Goal: Information Seeking & Learning: Learn about a topic

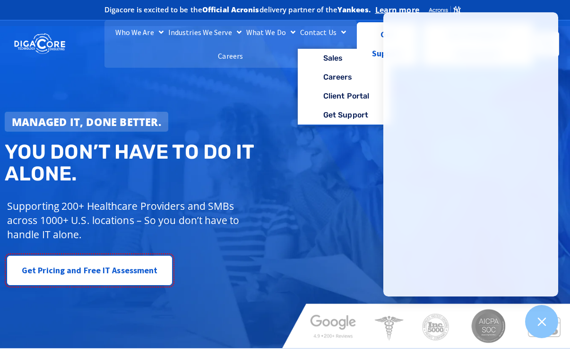
click at [311, 29] on link "Contact Us" at bounding box center [323, 32] width 51 height 24
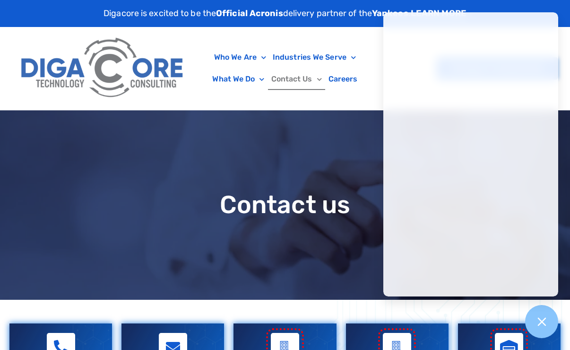
click at [224, 139] on div "Contact us" at bounding box center [285, 204] width 570 height 189
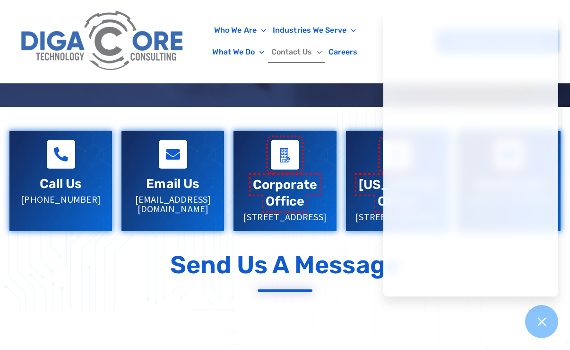
scroll to position [189, 0]
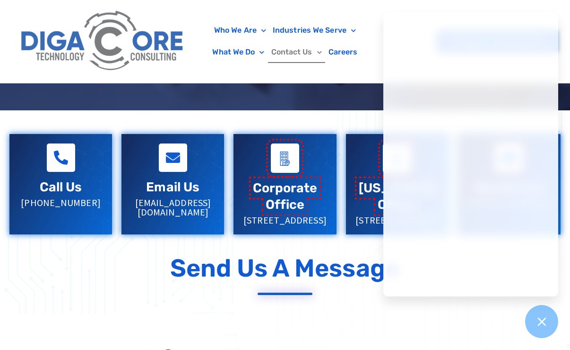
click at [290, 189] on link "Corporate Office" at bounding box center [285, 196] width 65 height 32
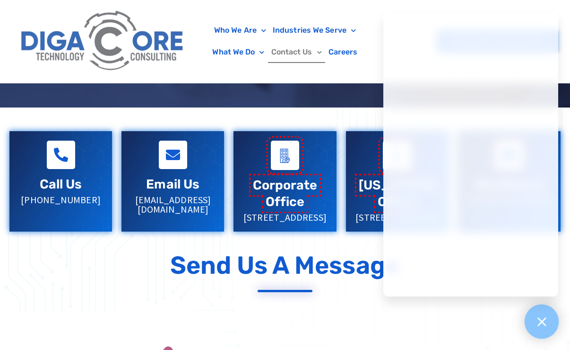
click at [546, 323] on icon at bounding box center [542, 321] width 12 height 12
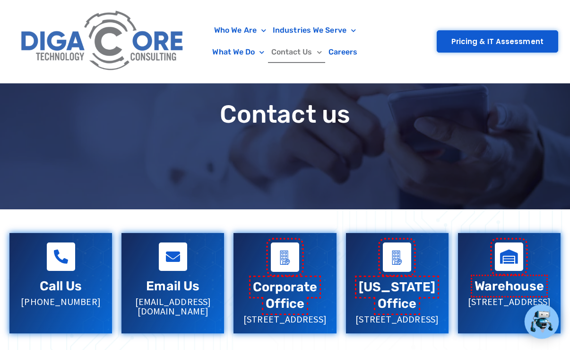
scroll to position [0, 0]
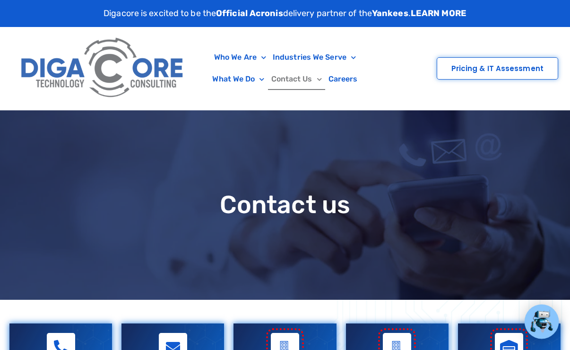
click at [486, 65] on span "Pricing & IT Assessment" at bounding box center [498, 68] width 92 height 7
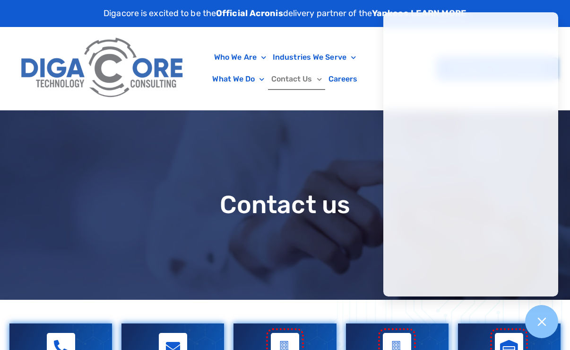
click at [246, 205] on h1 "Contact us" at bounding box center [285, 204] width 561 height 27
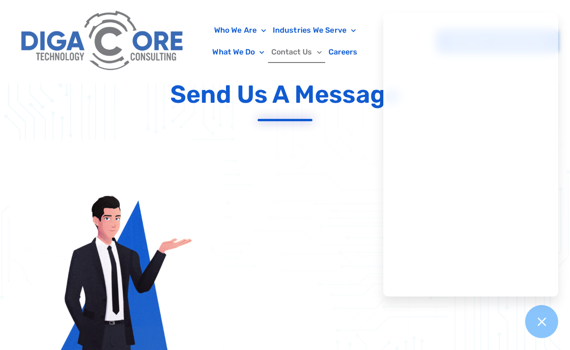
scroll to position [473, 0]
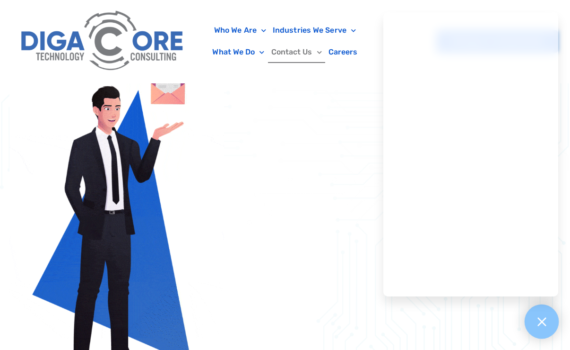
click at [539, 328] on div at bounding box center [542, 321] width 35 height 35
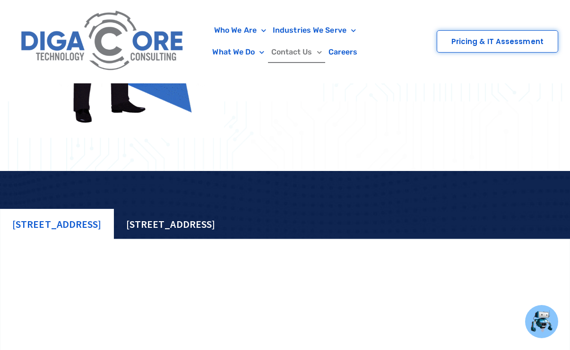
scroll to position [710, 0]
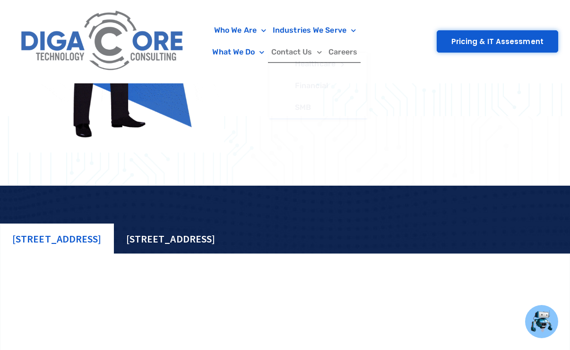
click at [352, 46] on link "Careers" at bounding box center [343, 52] width 36 height 22
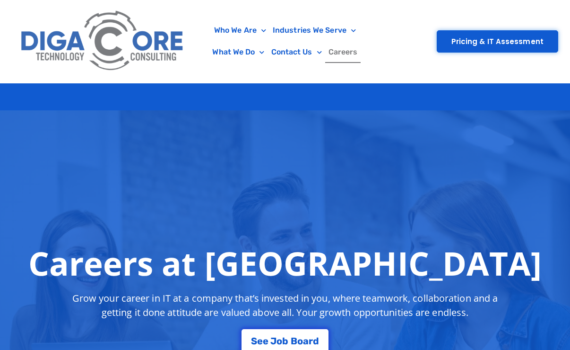
scroll to position [189, 0]
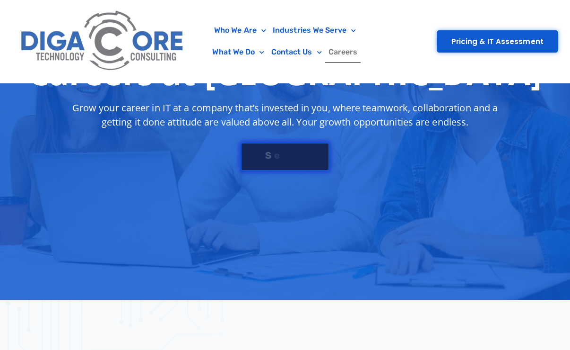
click at [290, 152] on div "S e e J [PERSON_NAME]" at bounding box center [285, 154] width 68 height 9
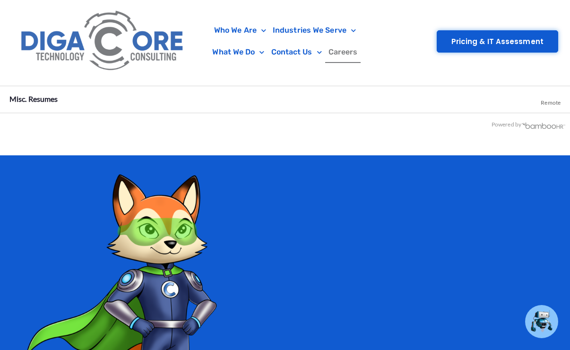
scroll to position [1841, 0]
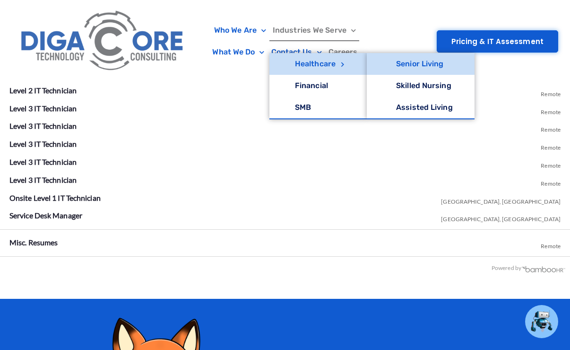
click at [390, 63] on link "Senior Living" at bounding box center [421, 64] width 108 height 22
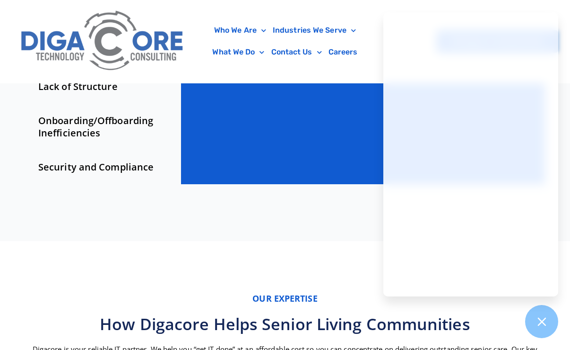
scroll to position [95, 0]
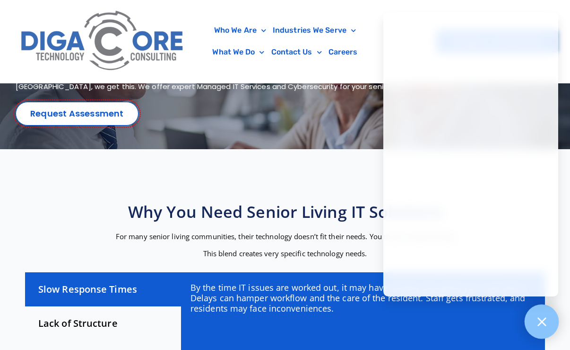
click at [529, 316] on div at bounding box center [542, 321] width 35 height 35
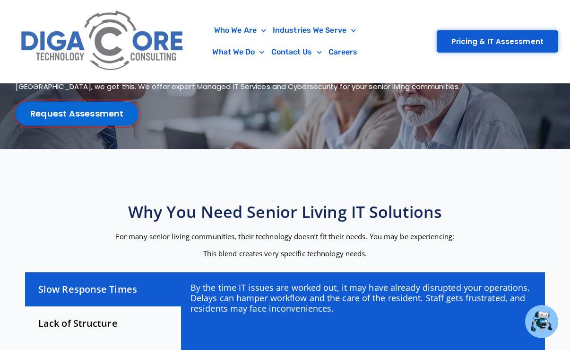
click at [47, 114] on link "Request Assessment" at bounding box center [77, 114] width 123 height 24
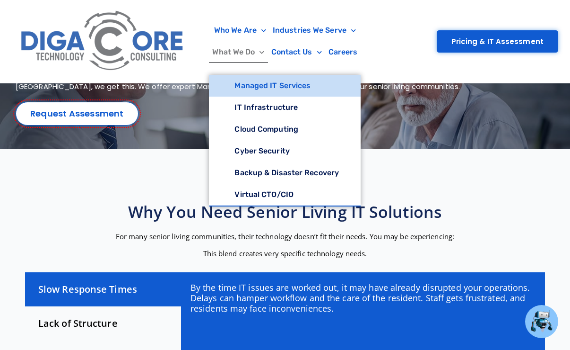
click at [254, 83] on link "Managed IT Services" at bounding box center [285, 86] width 152 height 22
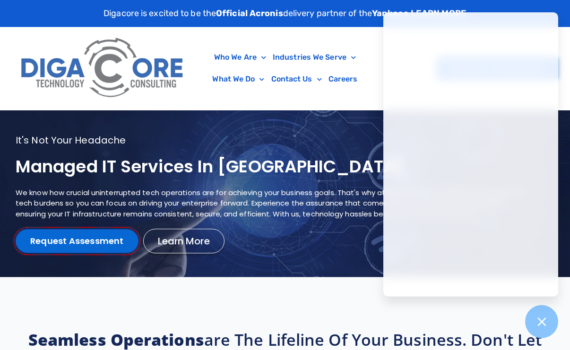
click at [100, 243] on link "Request Assessment" at bounding box center [77, 241] width 123 height 24
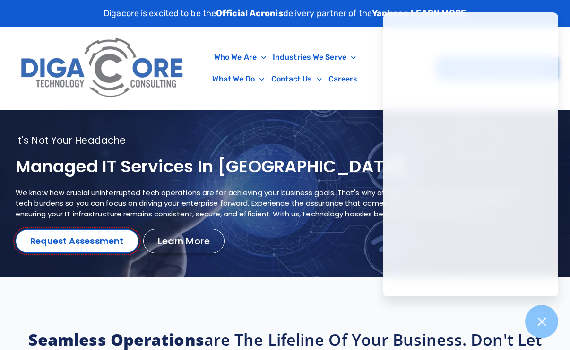
click at [263, 120] on div at bounding box center [285, 193] width 570 height 166
click at [547, 316] on icon at bounding box center [542, 321] width 12 height 12
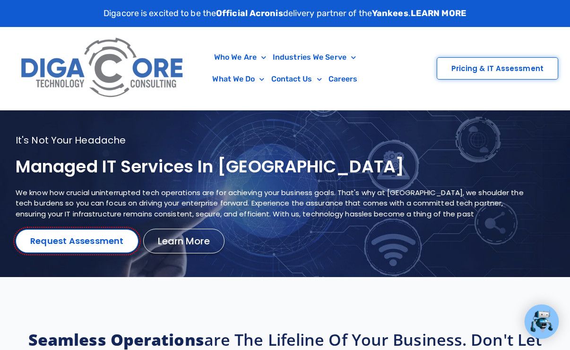
click at [515, 65] on span "Pricing & IT Assessment" at bounding box center [498, 68] width 92 height 7
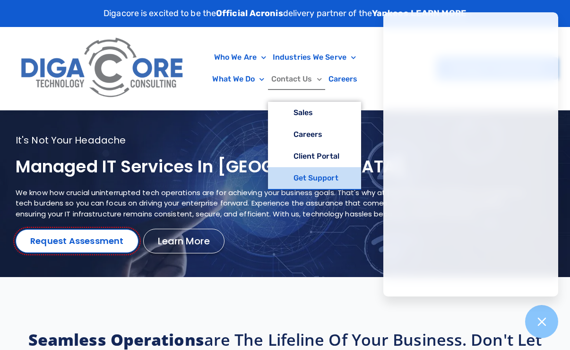
click at [303, 175] on link "Get Support" at bounding box center [314, 178] width 93 height 22
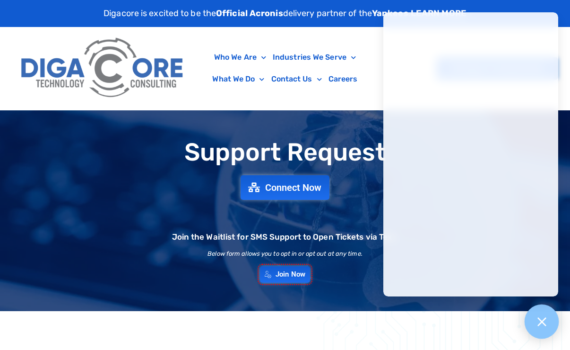
click at [542, 318] on icon at bounding box center [542, 321] width 12 height 12
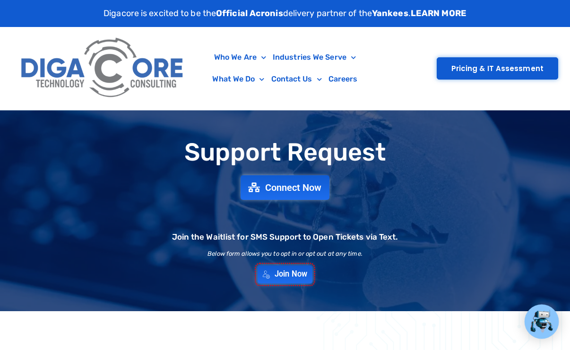
click at [288, 274] on span "Join Now" at bounding box center [291, 274] width 33 height 8
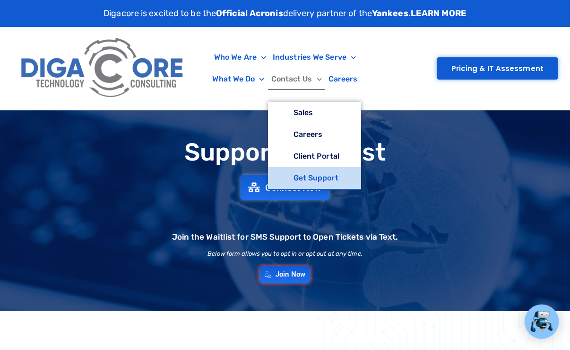
click at [285, 84] on link "Contact Us" at bounding box center [296, 79] width 57 height 22
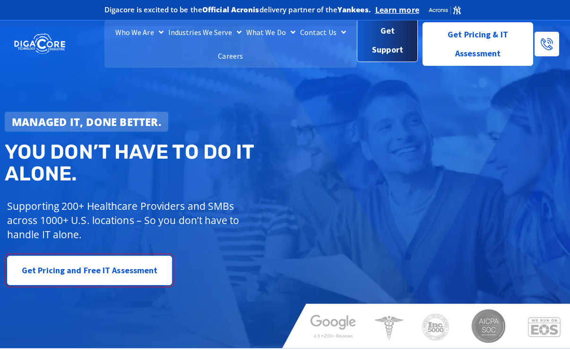
click at [377, 44] on span "Get Support" at bounding box center [388, 40] width 46 height 38
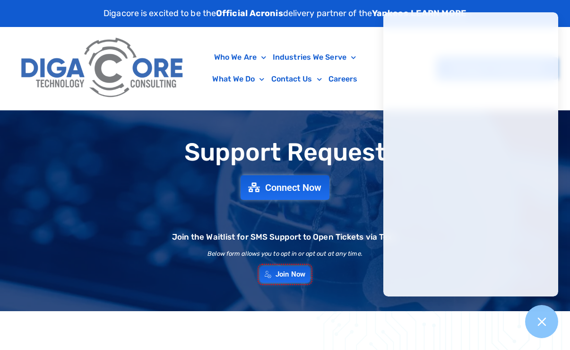
click at [99, 66] on img at bounding box center [103, 68] width 173 height 73
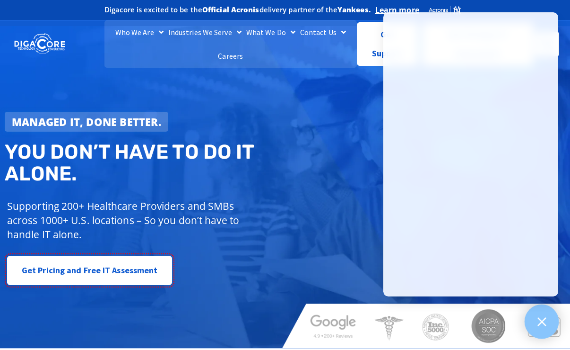
click at [539, 318] on icon at bounding box center [542, 321] width 9 height 9
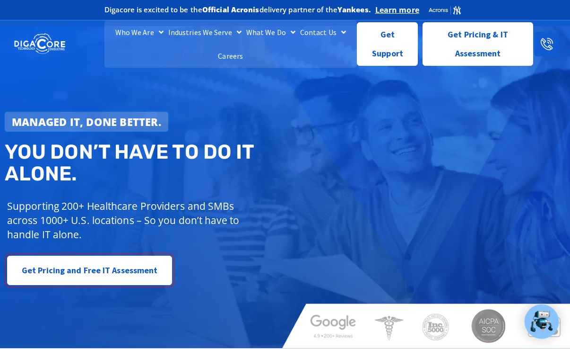
click at [546, 38] on icon at bounding box center [547, 44] width 12 height 12
